Goal: Information Seeking & Learning: Learn about a topic

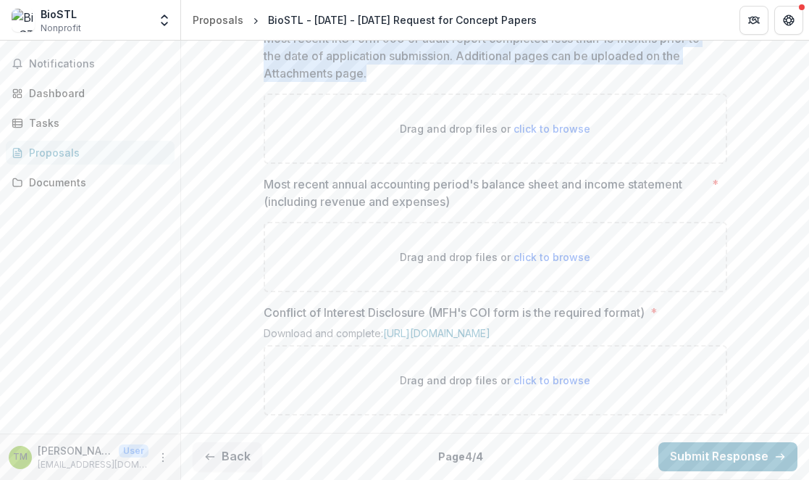
scroll to position [1029, 0]
click at [56, 179] on div "Documents" at bounding box center [96, 182] width 134 height 15
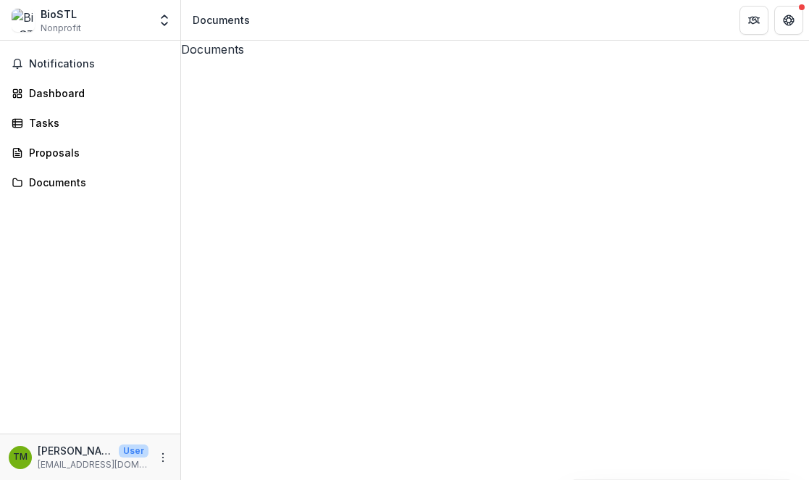
click at [347, 162] on icon at bounding box center [520, 372] width 346 height 421
click at [201, 104] on icon at bounding box center [495, 372] width 628 height 628
click at [92, 97] on div "Dashboard" at bounding box center [96, 92] width 134 height 15
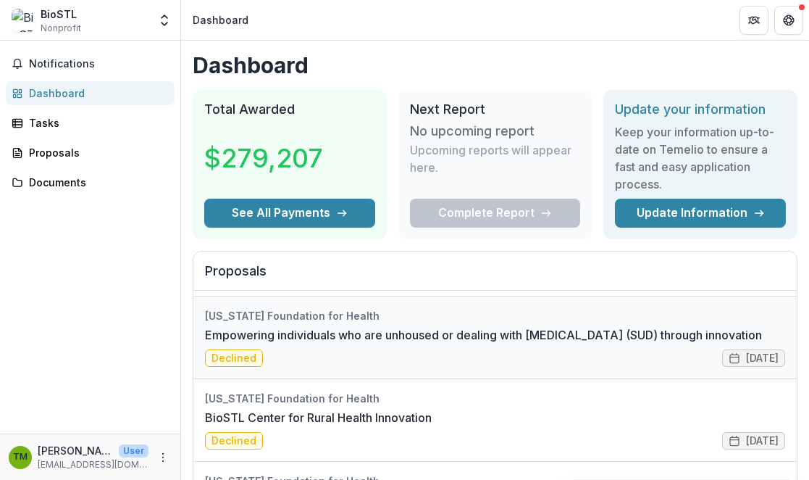
scroll to position [133, 0]
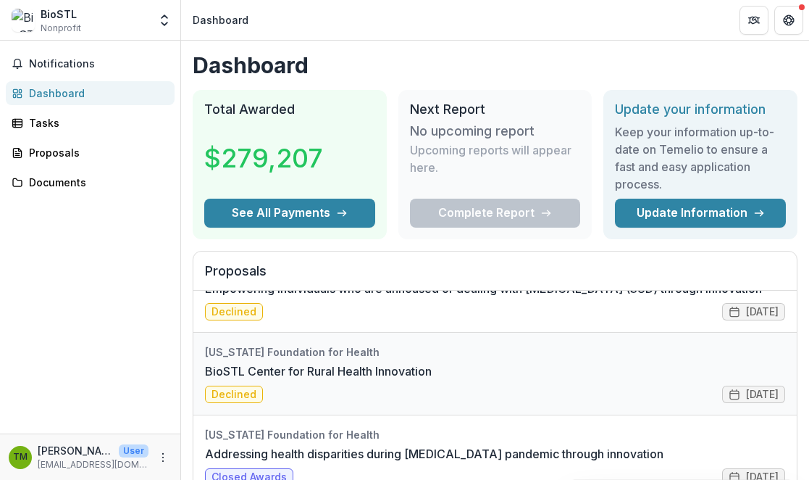
click at [332, 364] on link "BioSTL Center for Rural Health Innovation" at bounding box center [318, 370] width 227 height 17
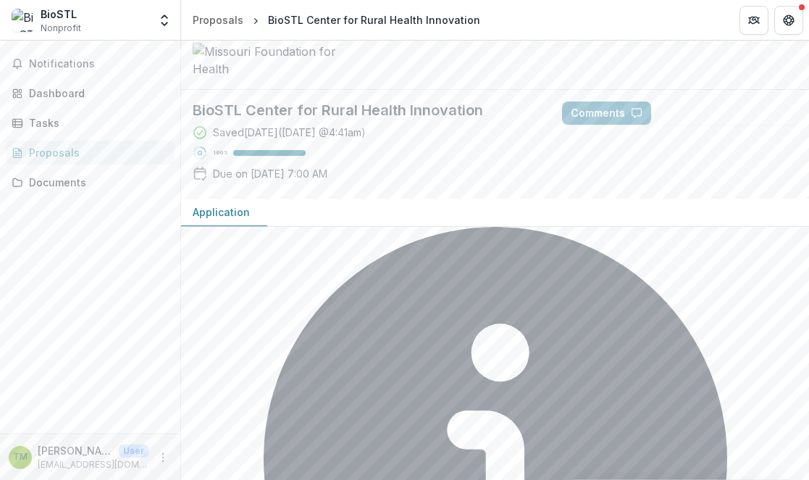
scroll to position [105, 0]
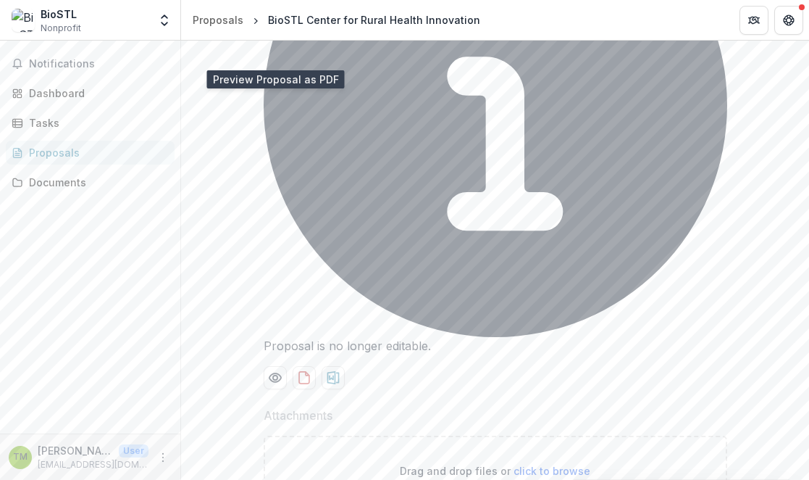
scroll to position [415, 0]
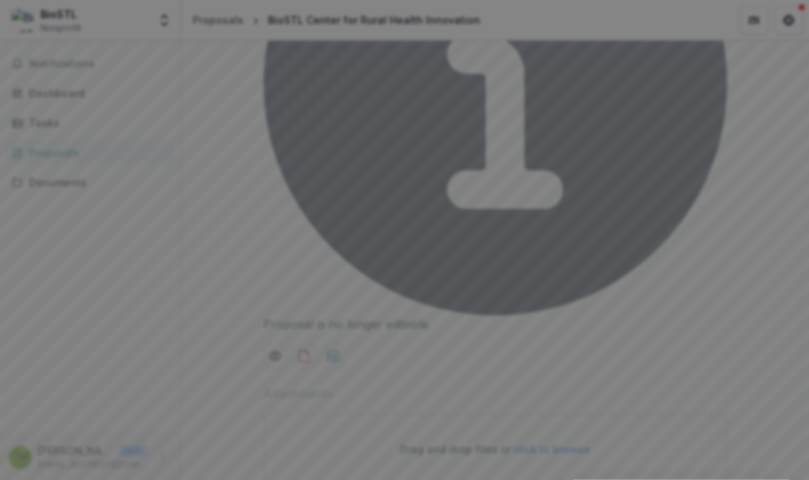
click at [12, 479] on button "Close" at bounding box center [6, 488] width 12 height 17
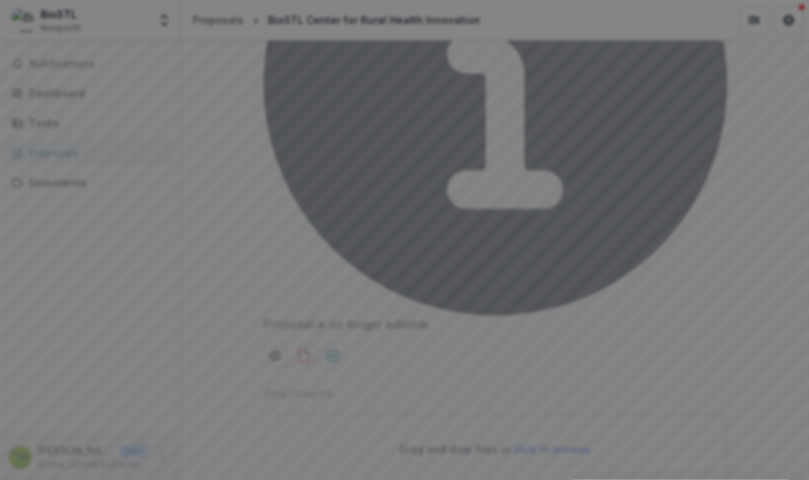
click at [12, 479] on button "Close" at bounding box center [6, 488] width 12 height 17
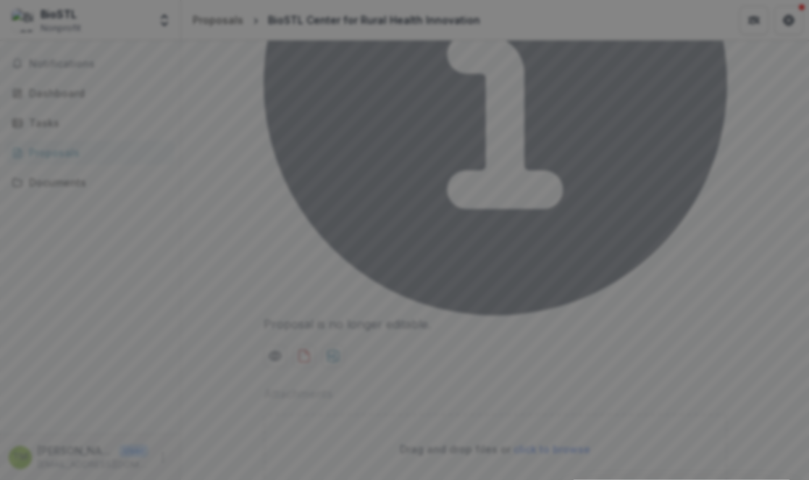
click at [12, 479] on button "Close" at bounding box center [6, 488] width 12 height 17
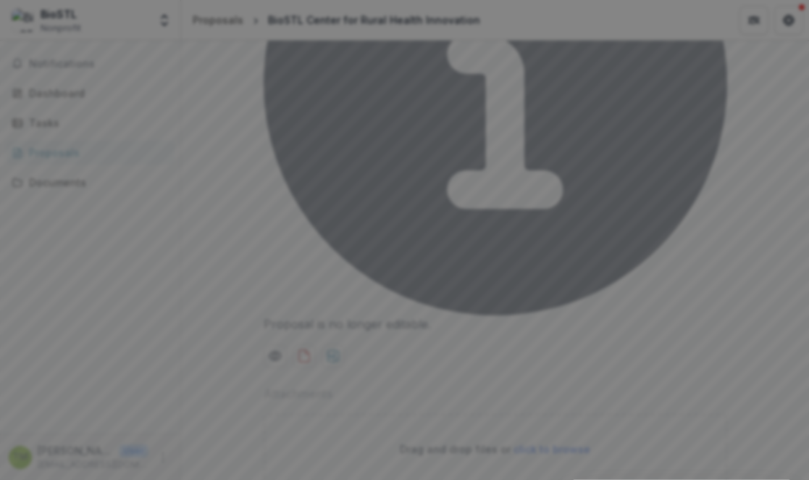
click at [12, 479] on button "Close" at bounding box center [6, 488] width 12 height 17
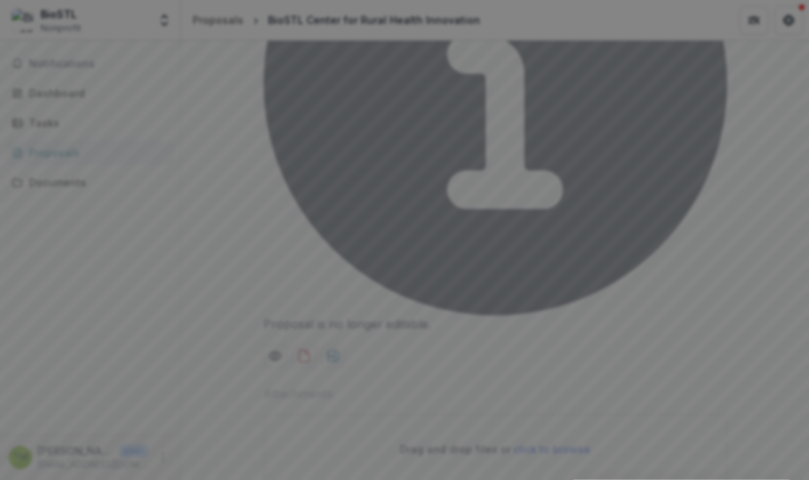
click at [12, 479] on button "Close" at bounding box center [6, 488] width 12 height 17
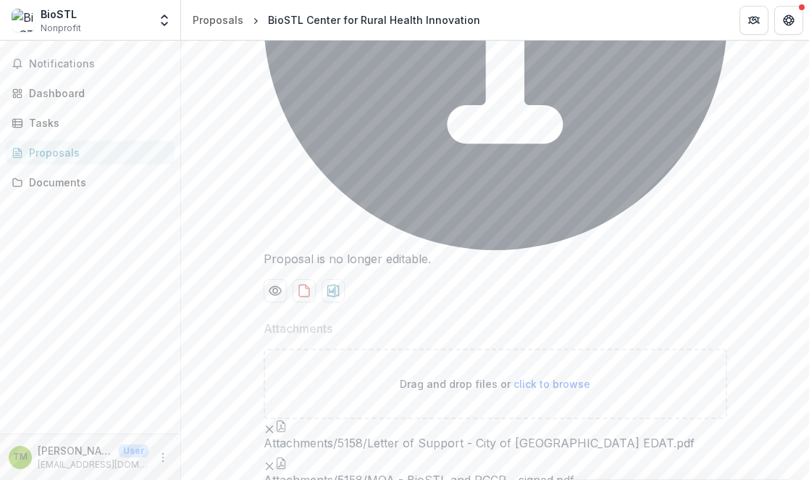
scroll to position [518, 0]
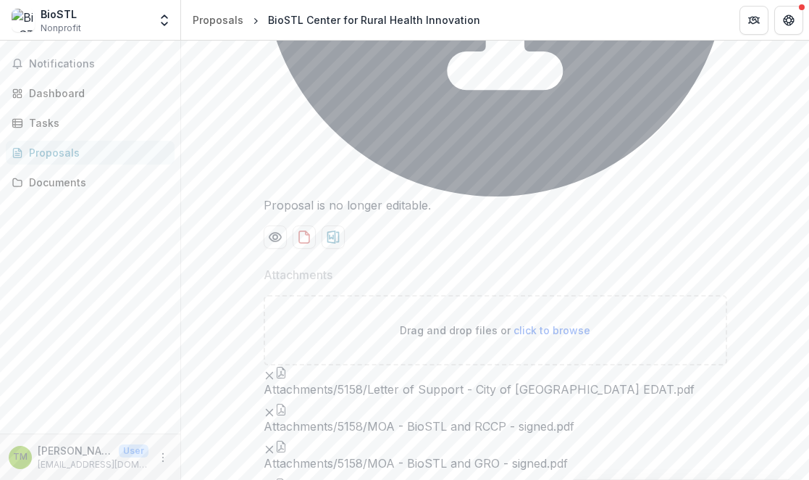
scroll to position [603, 0]
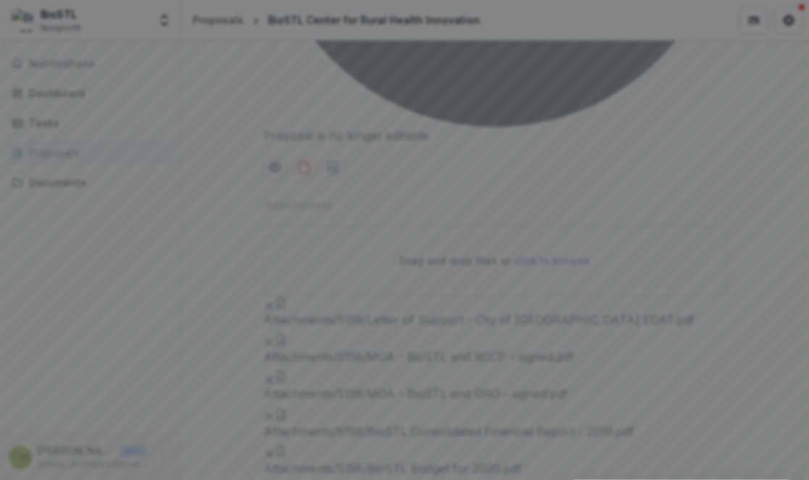
scroll to position [4016, 0]
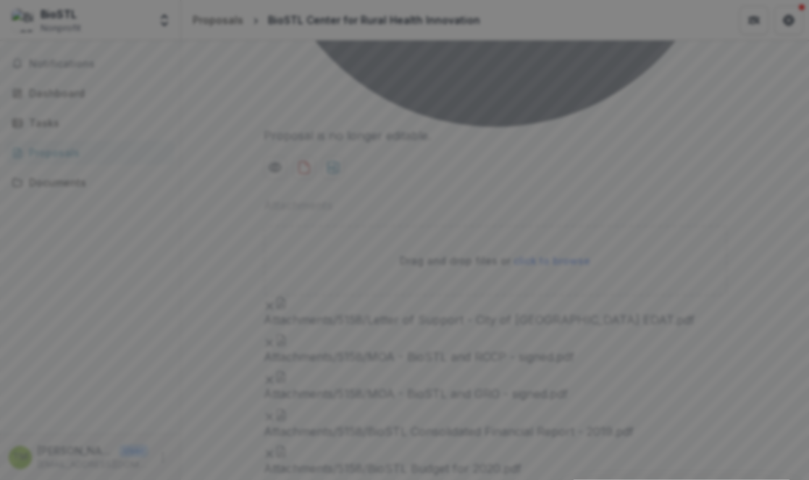
scroll to position [936, 0]
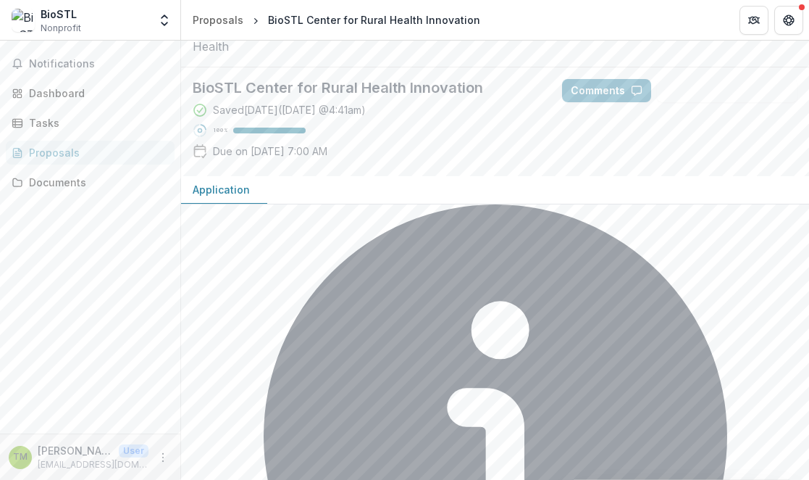
scroll to position [0, 0]
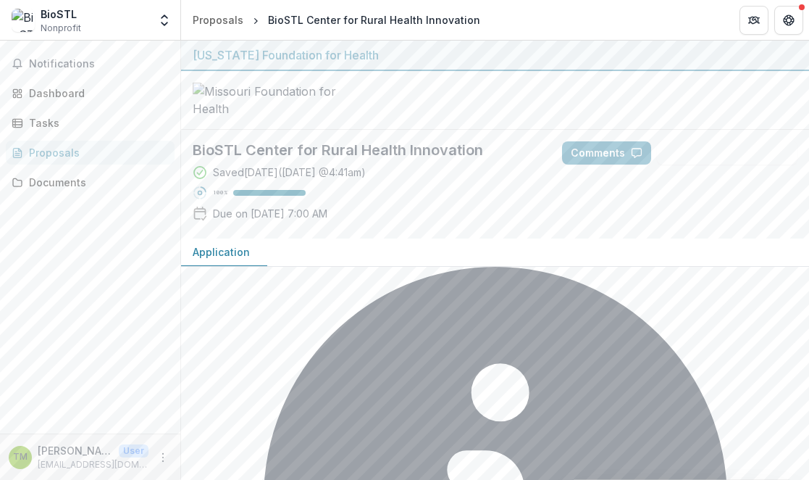
click at [44, 156] on div "Proposals" at bounding box center [96, 152] width 134 height 15
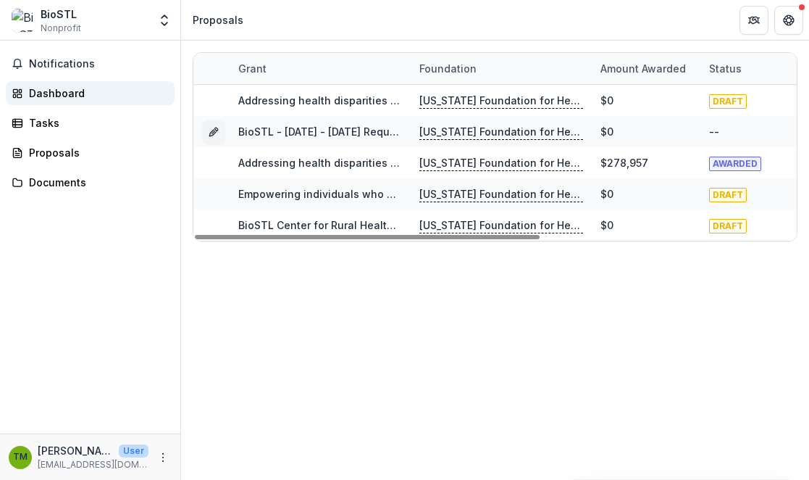
click at [44, 86] on div "Dashboard" at bounding box center [96, 92] width 134 height 15
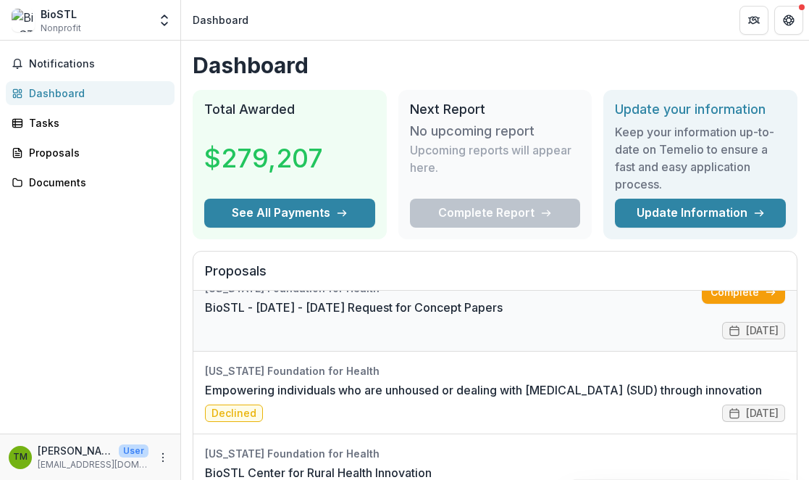
scroll to position [82, 0]
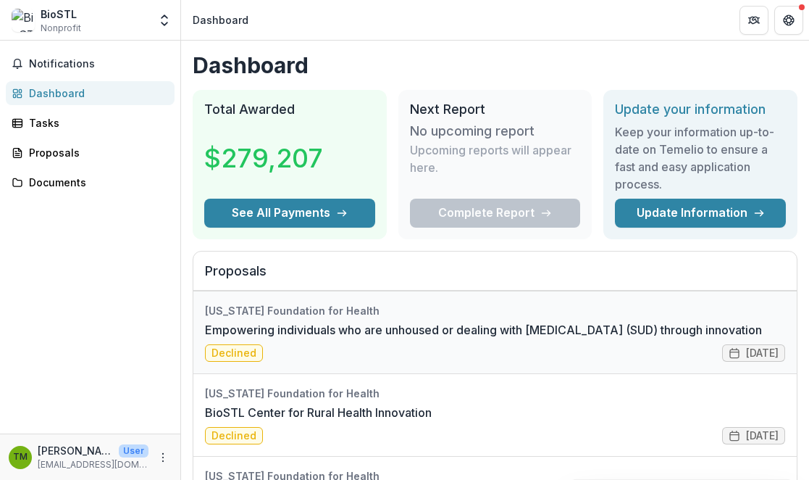
click at [345, 330] on link "Empowering individuals who are unhoused or dealing with [MEDICAL_DATA] (SUD) th…" at bounding box center [483, 329] width 557 height 17
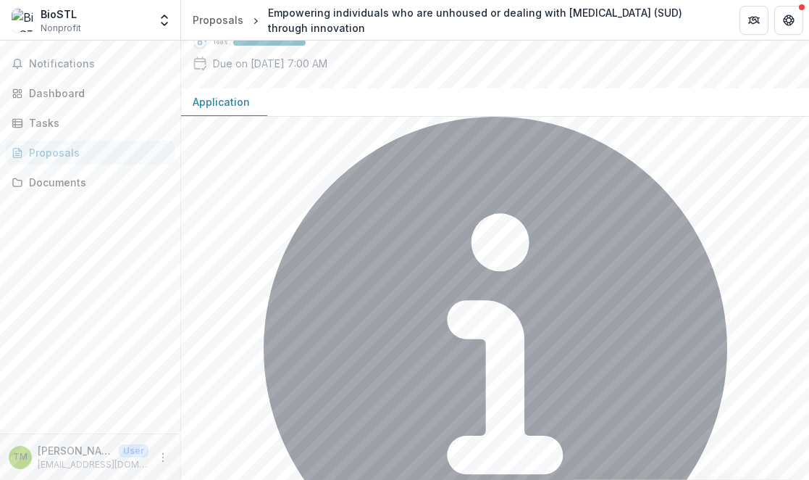
scroll to position [274, 0]
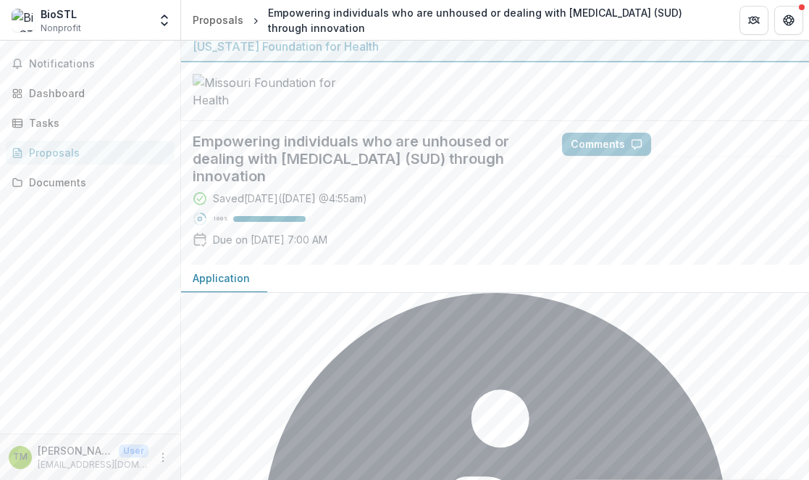
scroll to position [6, 0]
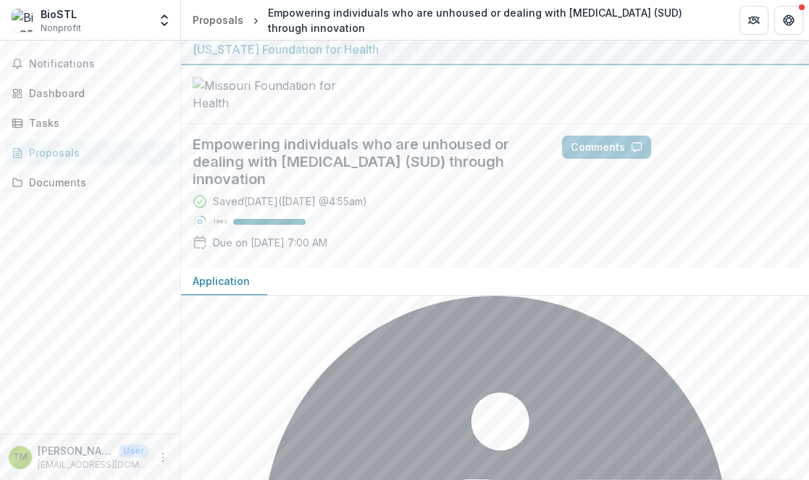
drag, startPoint x: 195, startPoint y: 252, endPoint x: 348, endPoint y: 296, distance: 159.6
click at [348, 188] on h2 "Empowering individuals who are unhoused or dealing with [MEDICAL_DATA] (SUD) th…" at bounding box center [366, 161] width 346 height 52
copy h2 "Empowering individuals who are unhoused or dealing with [MEDICAL_DATA] (SUD) th…"
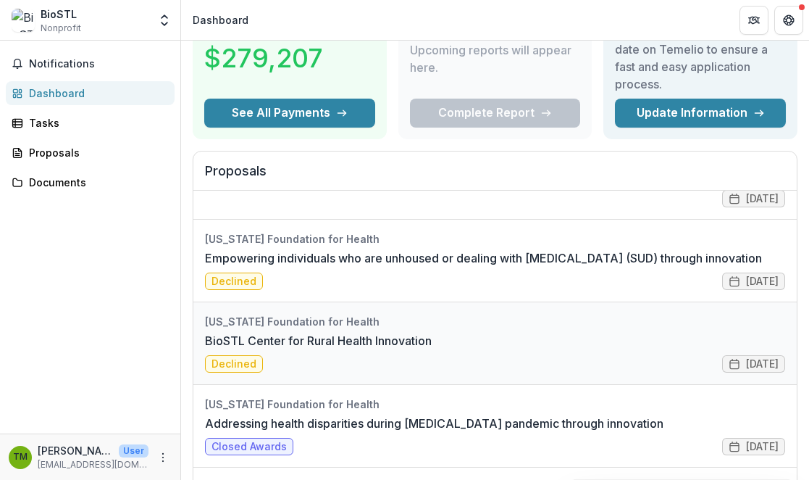
scroll to position [56, 0]
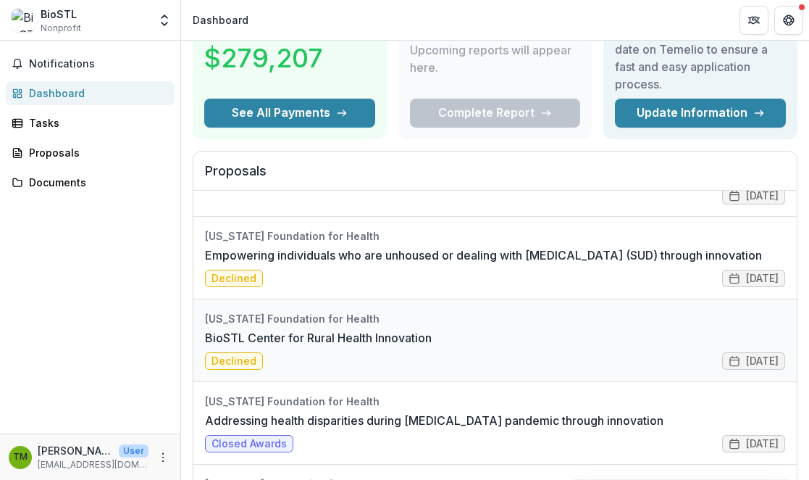
click at [350, 344] on link "BioSTL Center for Rural Health Innovation" at bounding box center [318, 337] width 227 height 17
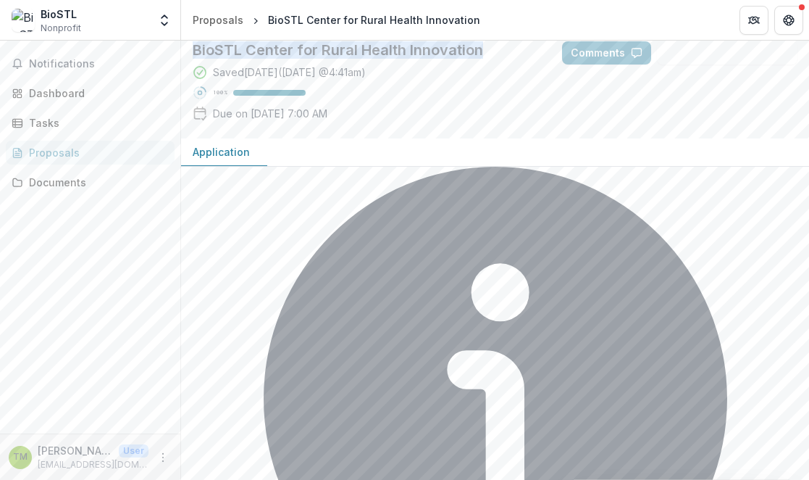
drag, startPoint x: 484, startPoint y: 158, endPoint x: 188, endPoint y: 156, distance: 295.5
click at [188, 138] on div "BioSTL Center for Rural Health Innovation Saved [DATE] ( [DATE] 4:41am ) 100 % …" at bounding box center [365, 84] width 369 height 109
copy h2 "BioSTL Center for Rural Health Innovation"
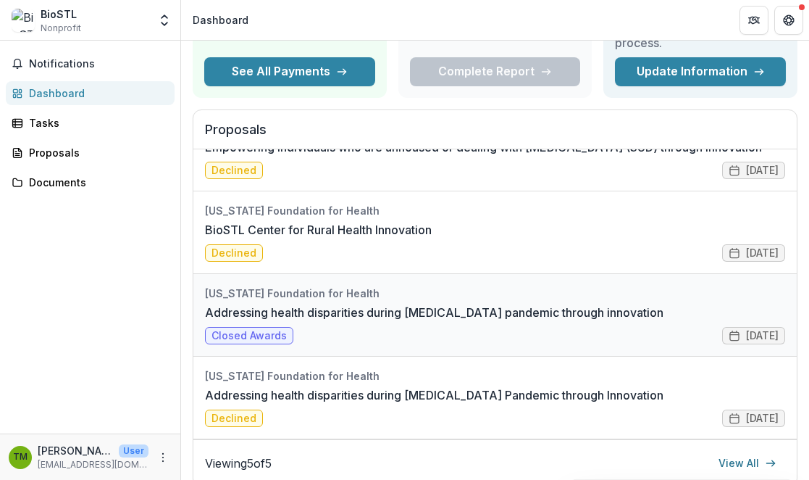
scroll to position [172, 0]
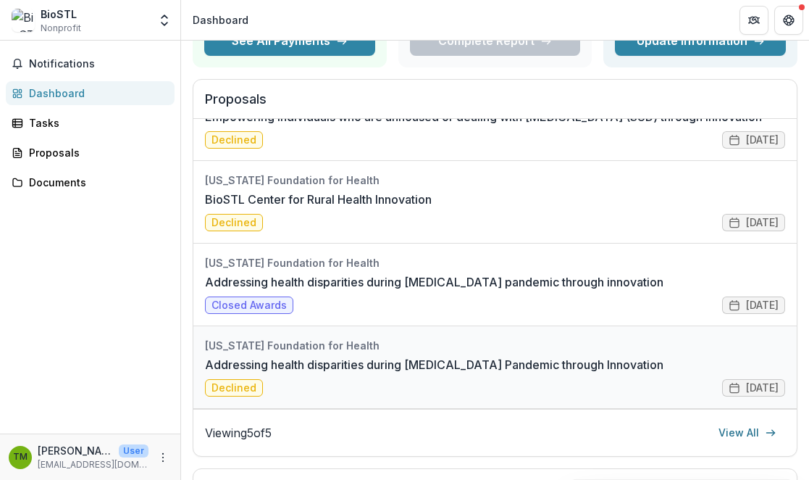
click at [432, 356] on link "Addressing health disparities during [MEDICAL_DATA] Pandemic through Innovation" at bounding box center [434, 364] width 459 height 17
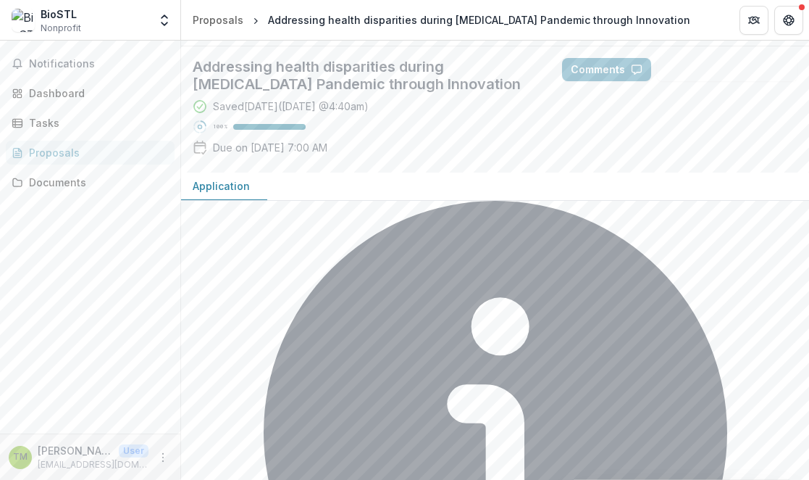
scroll to position [136, 0]
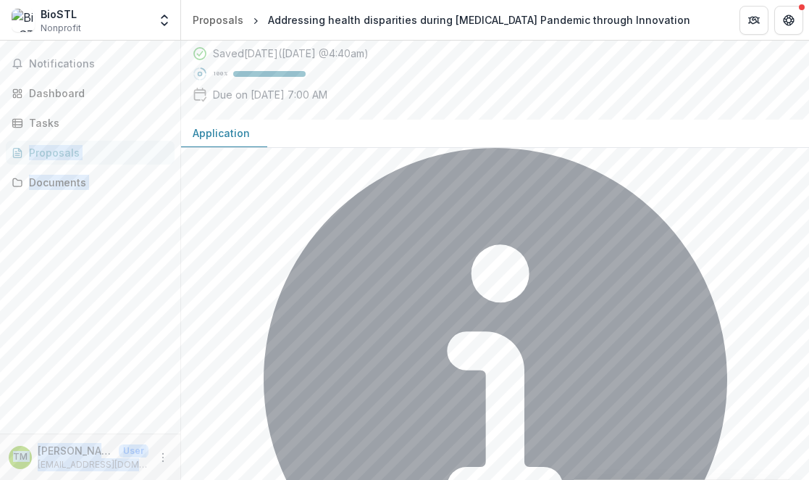
drag, startPoint x: 404, startPoint y: 141, endPoint x: 180, endPoint y: 116, distance: 225.2
click at [180, 116] on main "Notifications Dashboard Tasks Proposals Documents [PERSON_NAME] User [EMAIL_ADD…" at bounding box center [404, 260] width 809 height 439
copy main "Proposals Documents [PERSON_NAME] User [EMAIL_ADDRESS][DOMAIN_NAME] [US_STATE] …"
click at [514, 108] on div "Saved [DATE] ( [DATE] 4:40am ) 100 % Due on [DATE] 7:00 AM" at bounding box center [366, 77] width 346 height 62
drag, startPoint x: 400, startPoint y: 140, endPoint x: 193, endPoint y: 122, distance: 208.0
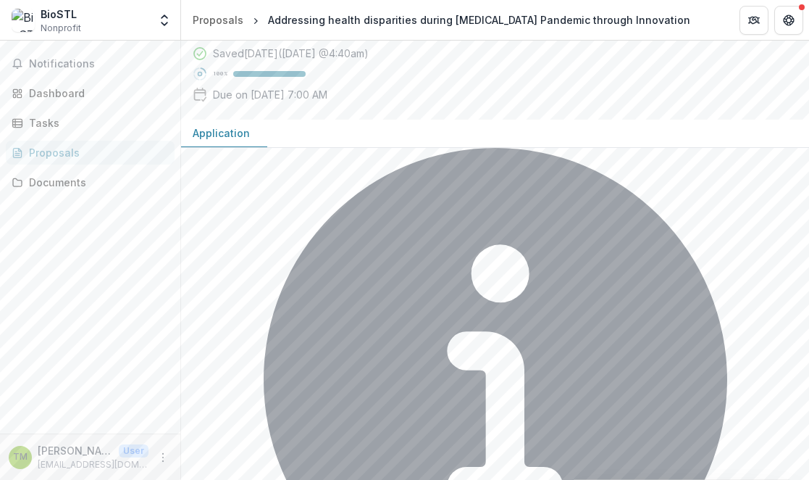
click at [193, 40] on h2 "Addressing health disparities during [MEDICAL_DATA] Pandemic through Innovation" at bounding box center [366, 22] width 346 height 35
copy h2 "Addressing health disparities during [MEDICAL_DATA] Pandemic through Innovation"
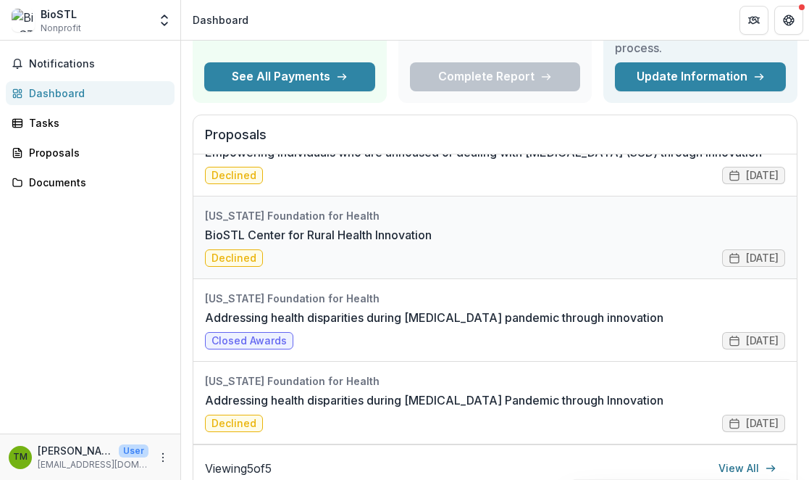
scroll to position [168, 0]
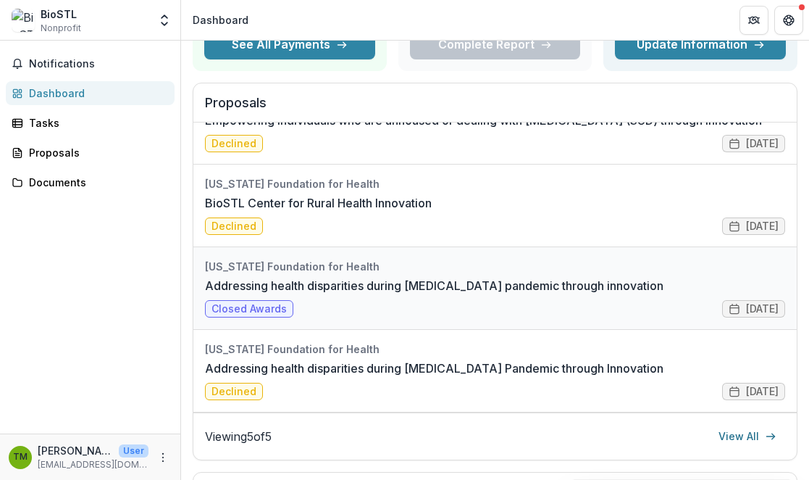
click at [239, 277] on link "Addressing health disparities during [MEDICAL_DATA] pandemic through innovation" at bounding box center [434, 285] width 459 height 17
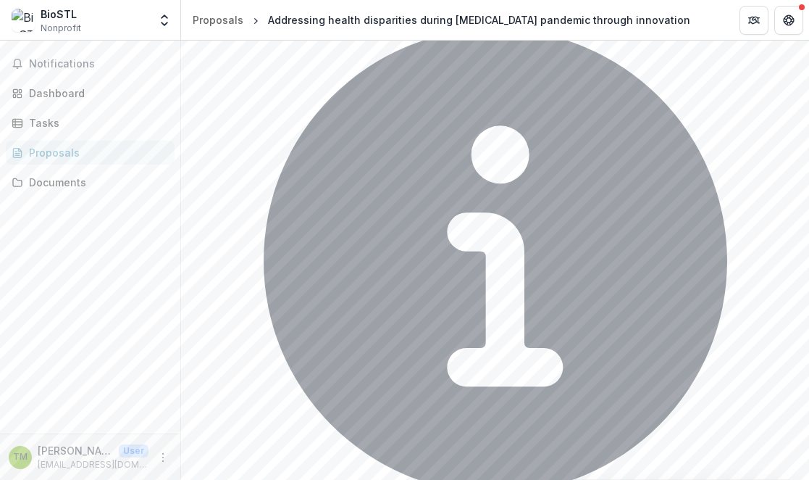
scroll to position [333, 0]
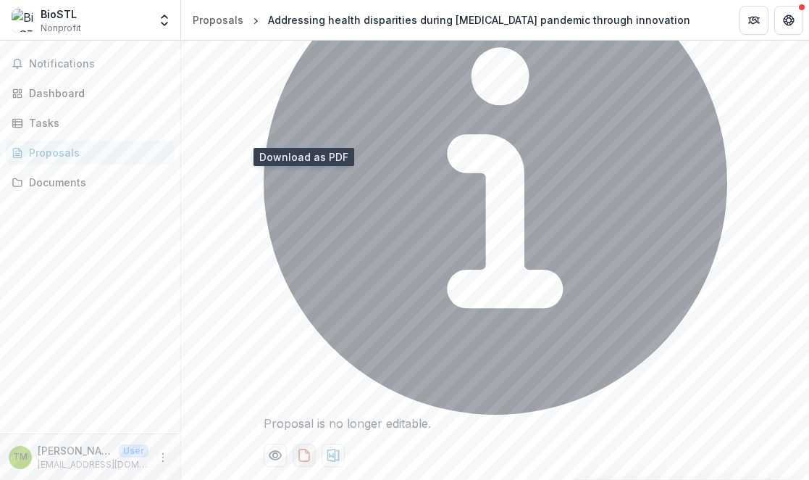
click at [301, 448] on icon "download-proposal" at bounding box center [304, 455] width 14 height 14
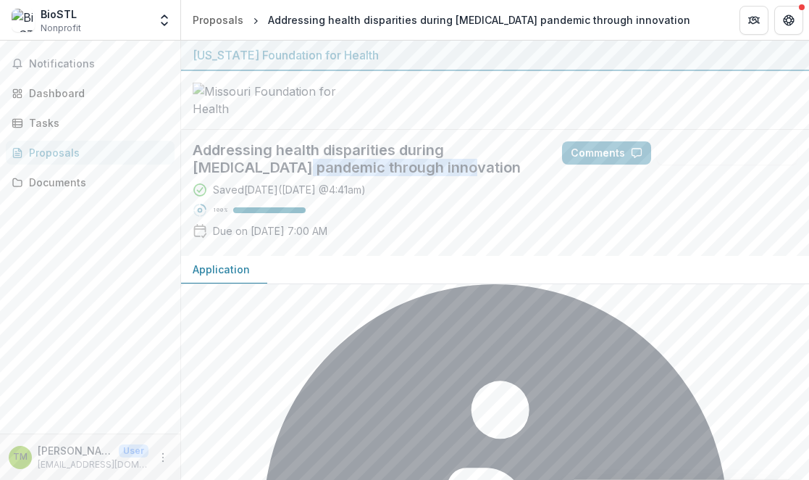
drag, startPoint x: 411, startPoint y: 279, endPoint x: 309, endPoint y: 288, distance: 103.2
click at [235, 176] on h2 "Addressing health disparities during [MEDICAL_DATA] pandemic through innovation" at bounding box center [366, 158] width 346 height 35
click at [489, 244] on div "Saved [DATE] ( [DATE] 4:41am ) 100 % Due on [DATE] 7:00 AM" at bounding box center [366, 213] width 346 height 62
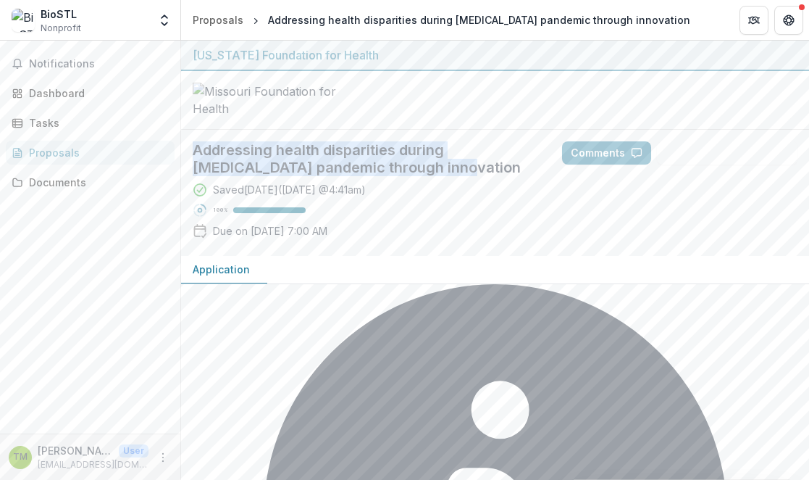
drag, startPoint x: 402, startPoint y: 280, endPoint x: 210, endPoint y: 266, distance: 192.4
click at [196, 176] on h2 "Addressing health disparities during [MEDICAL_DATA] pandemic through innovation" at bounding box center [366, 158] width 346 height 35
copy h2 "Addressing health disparities during [MEDICAL_DATA] pandemic through innovation"
click at [46, 151] on div "Proposals" at bounding box center [96, 152] width 134 height 15
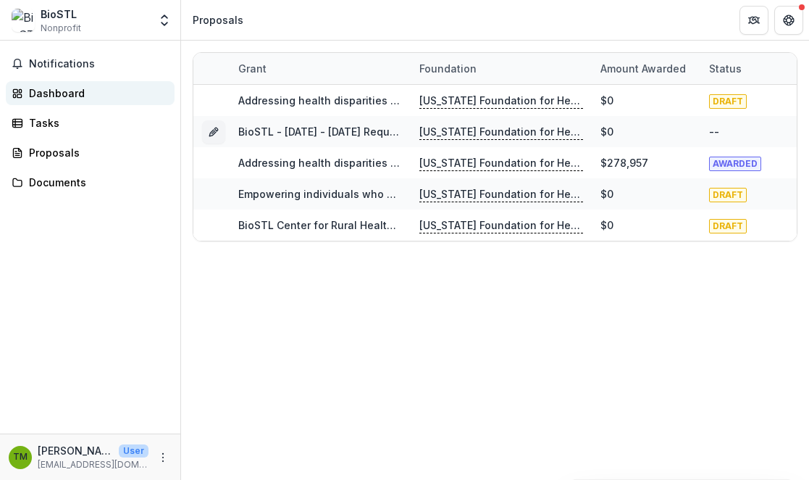
click at [56, 96] on div "Dashboard" at bounding box center [96, 92] width 134 height 15
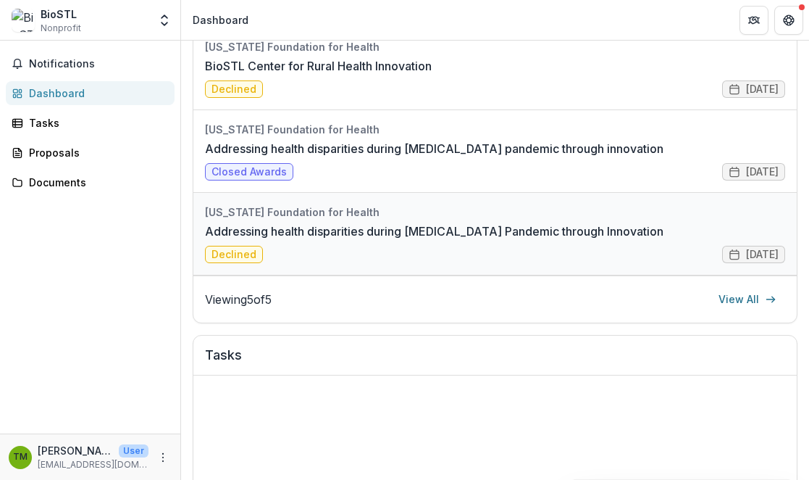
scroll to position [350, 0]
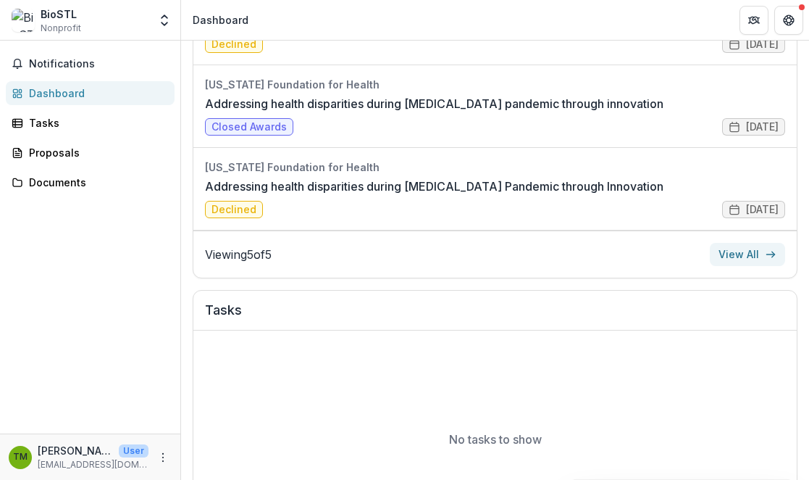
click at [734, 257] on link "View All" at bounding box center [747, 254] width 75 height 23
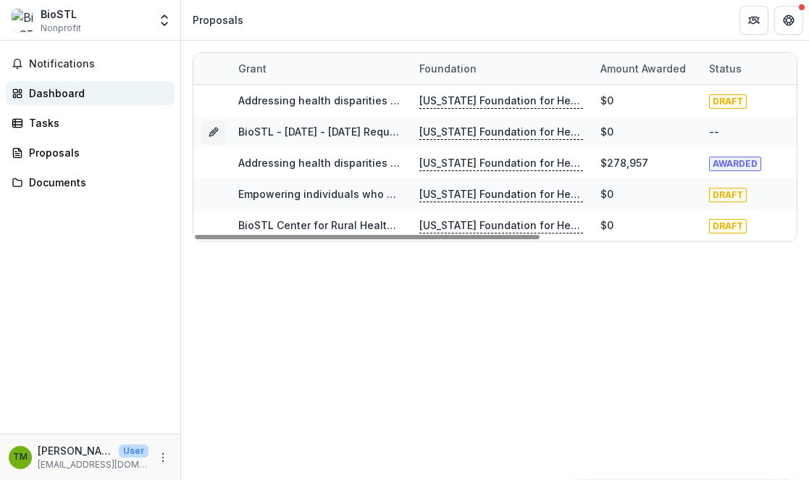
click at [33, 88] on div "Dashboard" at bounding box center [96, 92] width 134 height 15
